Goal: Task Accomplishment & Management: Manage account settings

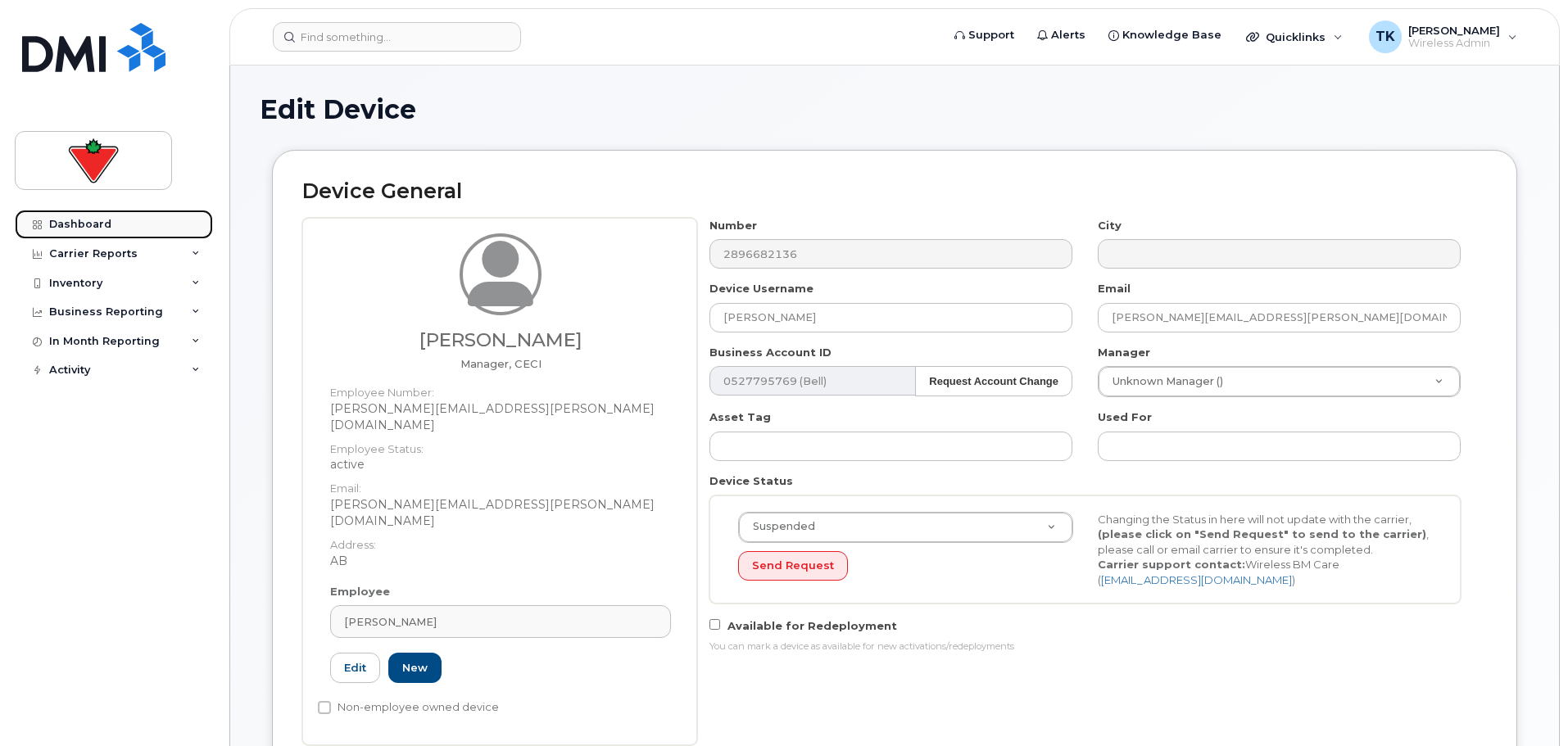
click at [86, 220] on div "Dashboard" at bounding box center [80, 224] width 63 height 13
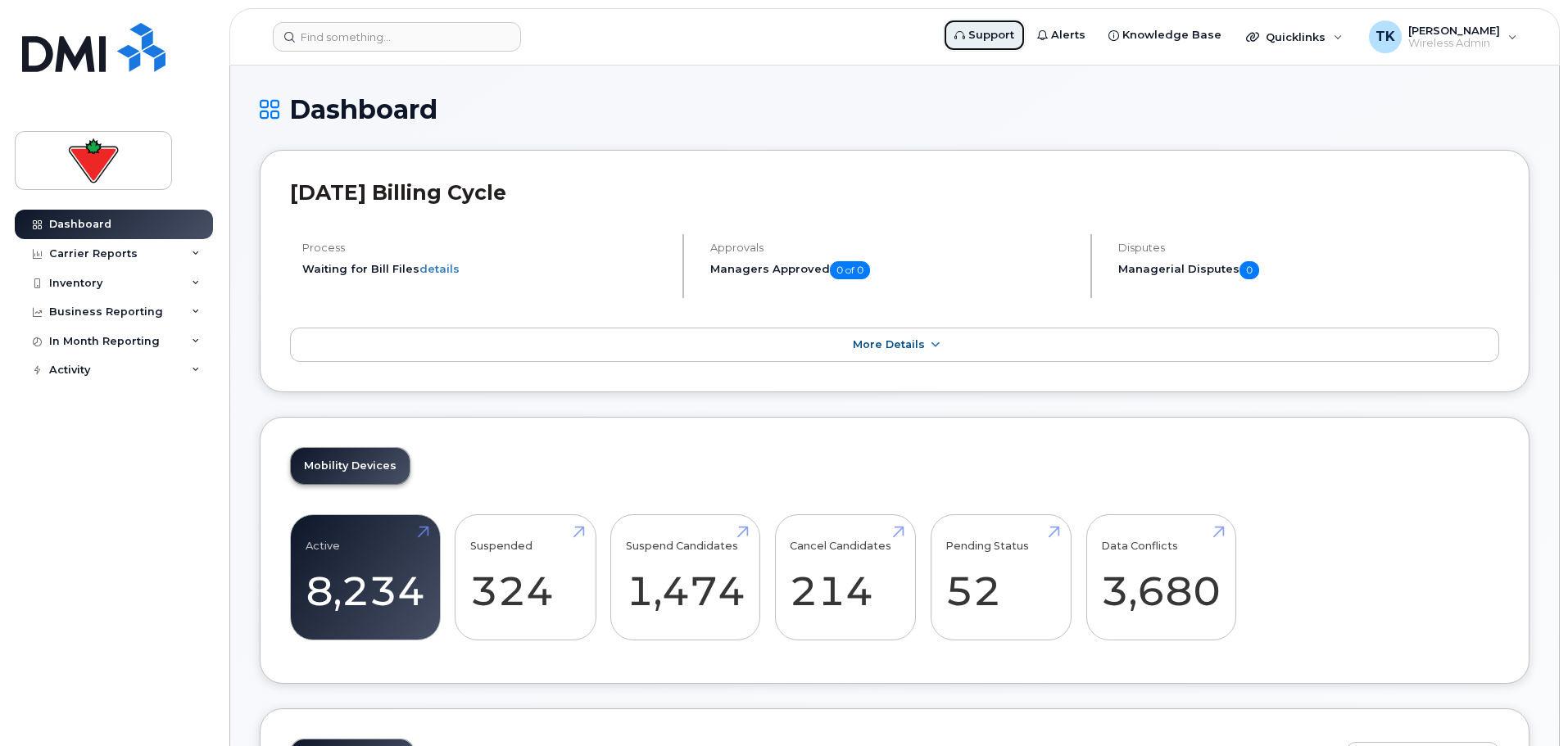
click at [993, 33] on span "Support" at bounding box center [992, 35] width 46 height 17
click at [114, 230] on link "Dashboard" at bounding box center [114, 224] width 199 height 29
